Goal: Task Accomplishment & Management: Use online tool/utility

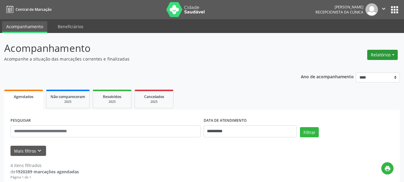
click at [383, 52] on button "Relatórios" at bounding box center [383, 55] width 31 height 10
click at [350, 68] on link "Agendamentos" at bounding box center [366, 67] width 64 height 8
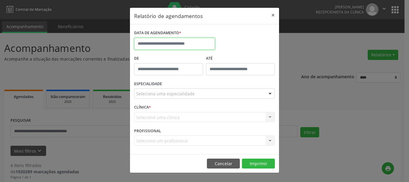
click at [152, 43] on input "text" at bounding box center [174, 44] width 81 height 12
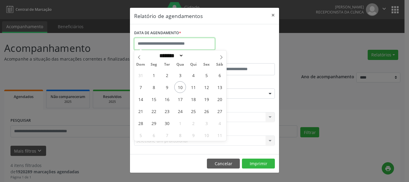
click at [152, 43] on input "text" at bounding box center [174, 44] width 81 height 12
click at [178, 88] on span "10" at bounding box center [180, 87] width 12 height 12
type input "**********"
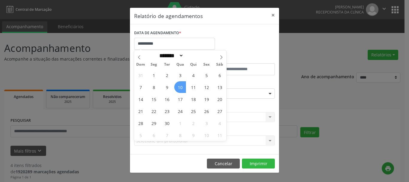
click at [178, 88] on span "10" at bounding box center [180, 87] width 12 height 12
select select "*"
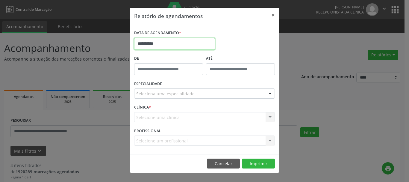
click at [148, 42] on input "**********" at bounding box center [174, 44] width 81 height 12
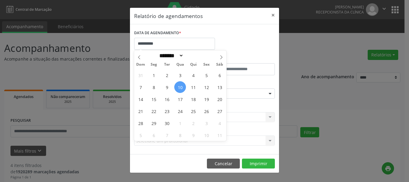
click at [181, 89] on span "10" at bounding box center [180, 87] width 12 height 12
type input "**********"
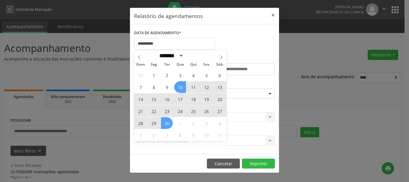
drag, startPoint x: 181, startPoint y: 86, endPoint x: 170, endPoint y: 125, distance: 40.9
click at [170, 125] on div "31 1 2 3 4 5 6 7 8 9 10 11 12 13 14 15 16 17 18 19 20 21 22 23 24 25 26 27 28 2…" at bounding box center [180, 105] width 92 height 72
click at [169, 122] on span "30" at bounding box center [167, 123] width 12 height 12
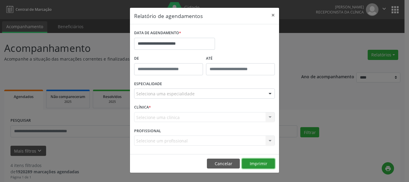
click at [258, 165] on button "Imprimir" at bounding box center [258, 163] width 33 height 10
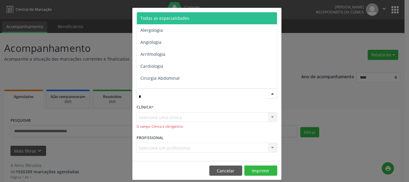
type input "**"
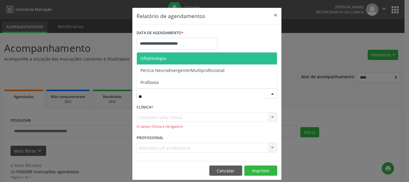
click at [152, 58] on span "Oftalmologia" at bounding box center [153, 58] width 26 height 6
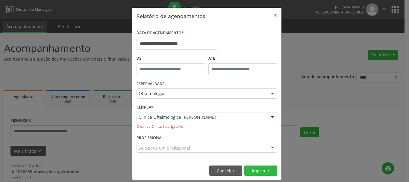
click at [265, 176] on footer "Cancelar Imprimir" at bounding box center [206, 170] width 149 height 19
click at [265, 171] on button "Imprimir" at bounding box center [260, 170] width 33 height 10
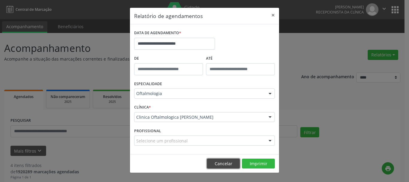
click at [232, 167] on button "Cancelar" at bounding box center [223, 163] width 33 height 10
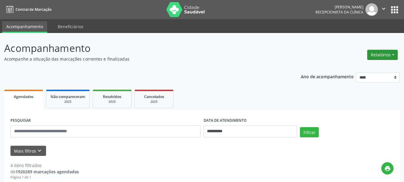
click at [386, 57] on button "Relatórios" at bounding box center [383, 55] width 31 height 10
click at [358, 66] on link "Agendamentos" at bounding box center [366, 67] width 64 height 8
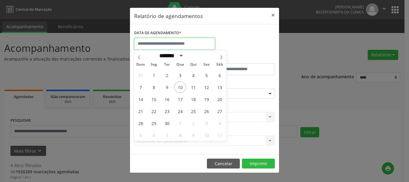
click at [160, 42] on input "text" at bounding box center [174, 44] width 81 height 12
click at [151, 86] on span "8" at bounding box center [154, 87] width 12 height 12
type input "**********"
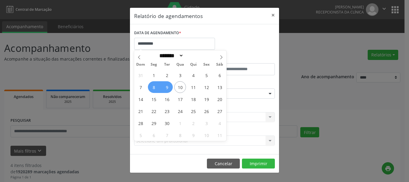
click at [168, 87] on span "9" at bounding box center [167, 87] width 12 height 12
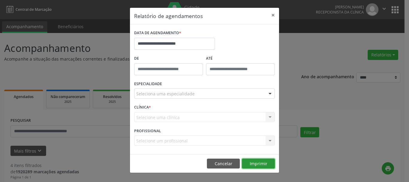
click at [263, 168] on button "Imprimir" at bounding box center [258, 163] width 33 height 10
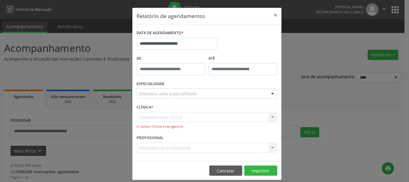
click at [159, 120] on div "Selecione uma clínica Clinica Oftalmologica [PERSON_NAME] resultado encontrado …" at bounding box center [206, 120] width 141 height 17
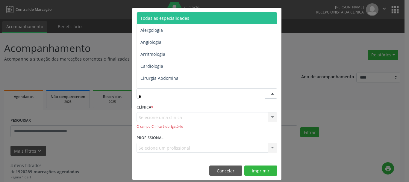
type input "**"
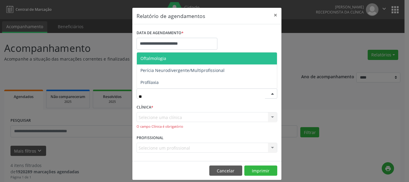
click at [147, 57] on span "Oftalmologia" at bounding box center [153, 58] width 26 height 6
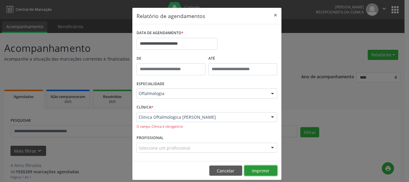
click at [255, 174] on button "Imprimir" at bounding box center [260, 170] width 33 height 10
